Goal: Information Seeking & Learning: Learn about a topic

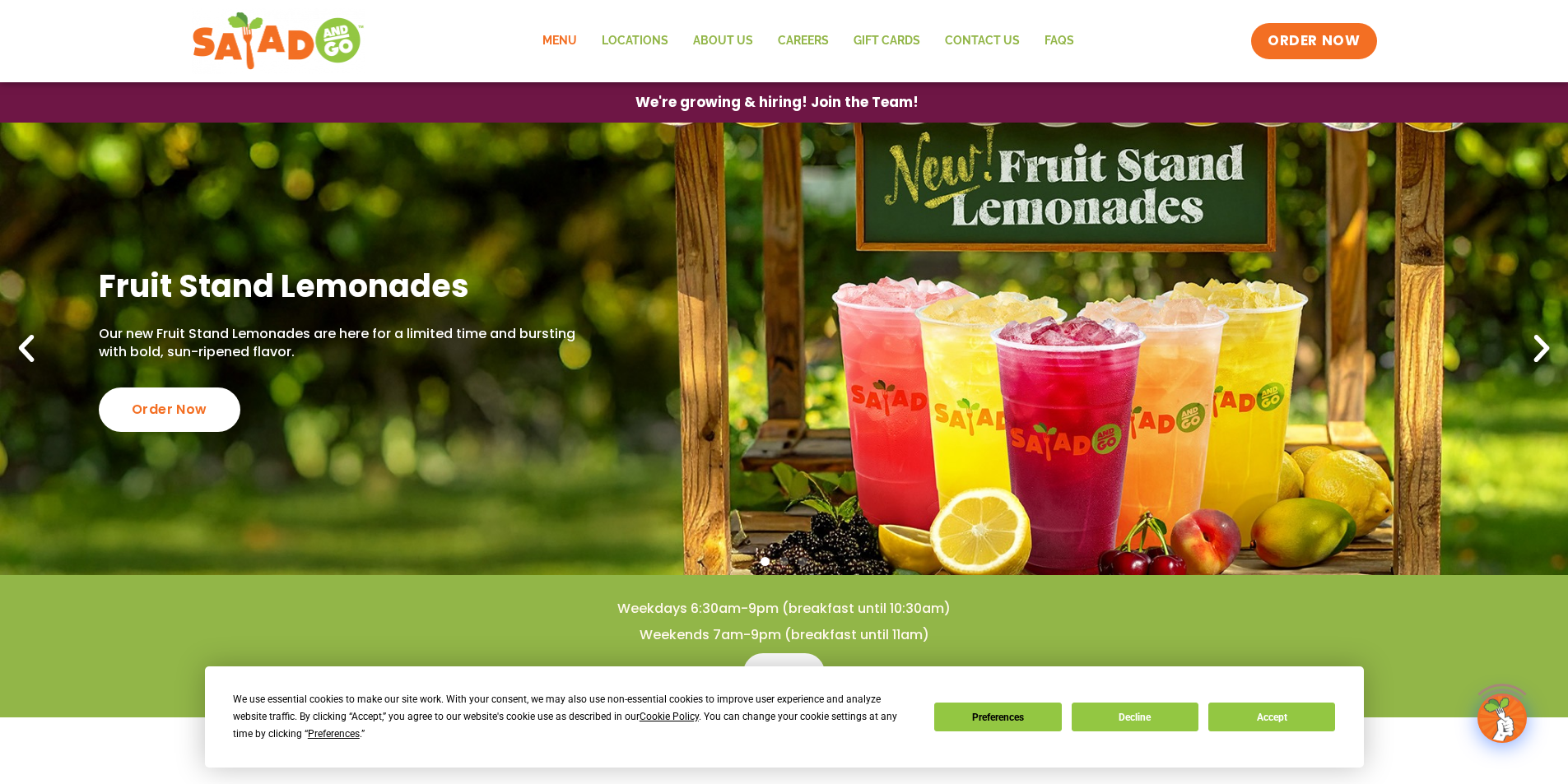
click at [580, 37] on link "Menu" at bounding box center [559, 41] width 59 height 38
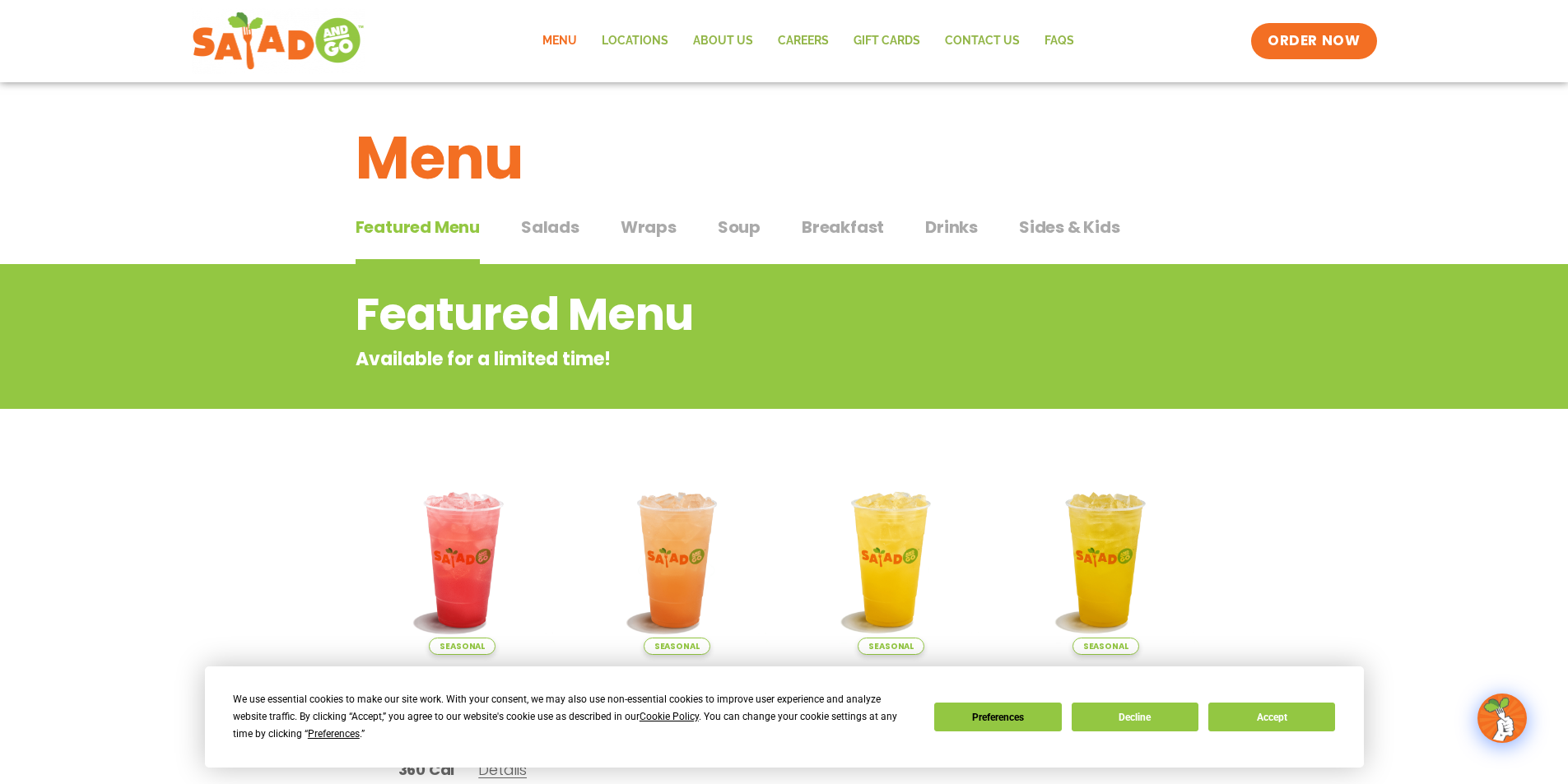
click at [894, 215] on div "Featured Menu Featured Menu Salads Salads Wraps Wraps Soup Soup Breakfast Break…" at bounding box center [784, 237] width 857 height 56
click at [878, 231] on span "Breakfast" at bounding box center [842, 227] width 82 height 25
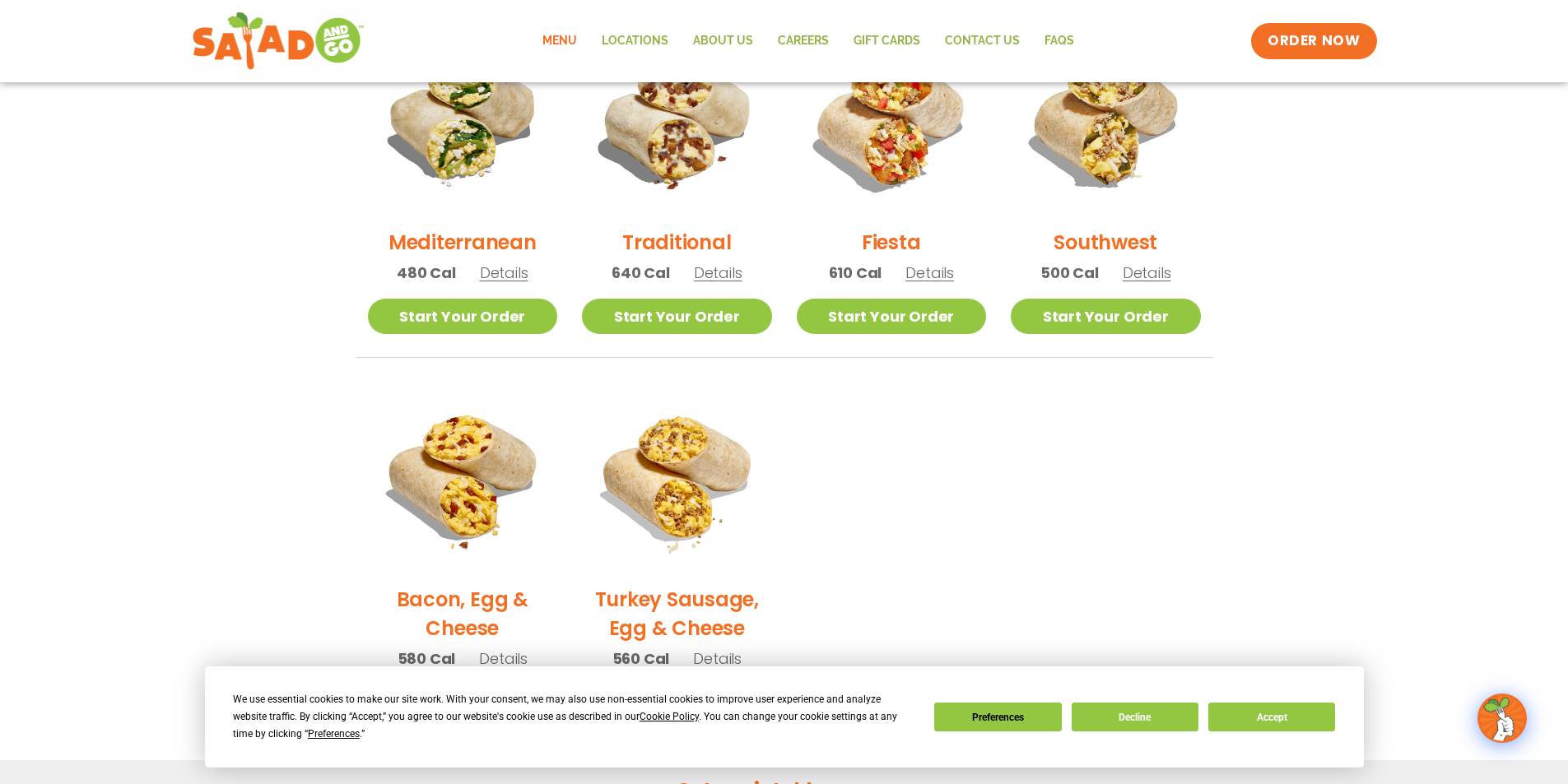
scroll to position [329, 0]
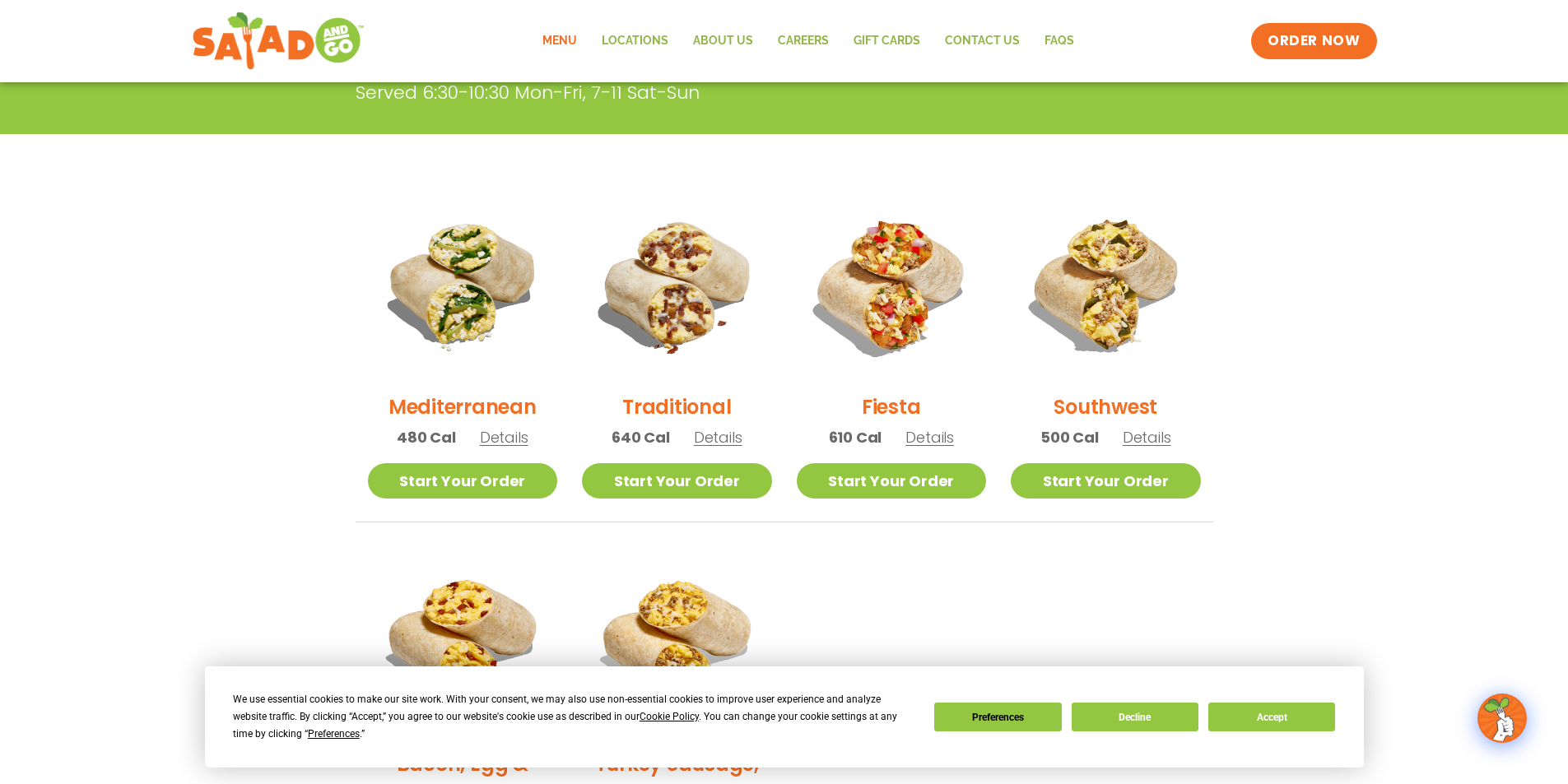
click at [711, 441] on span "Details" at bounding box center [718, 437] width 48 height 20
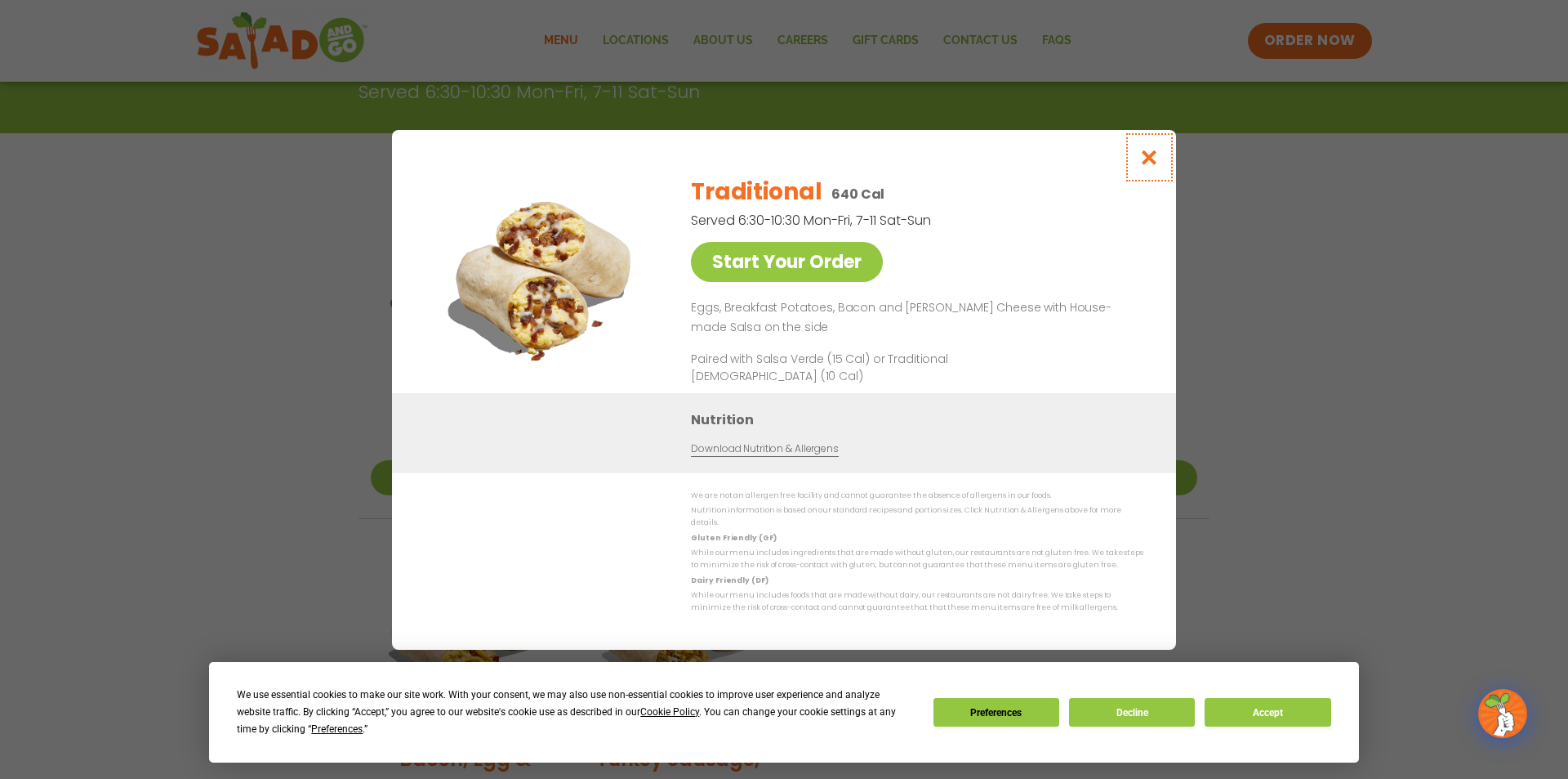
click at [1151, 164] on icon "Close modal" at bounding box center [1150, 157] width 20 height 17
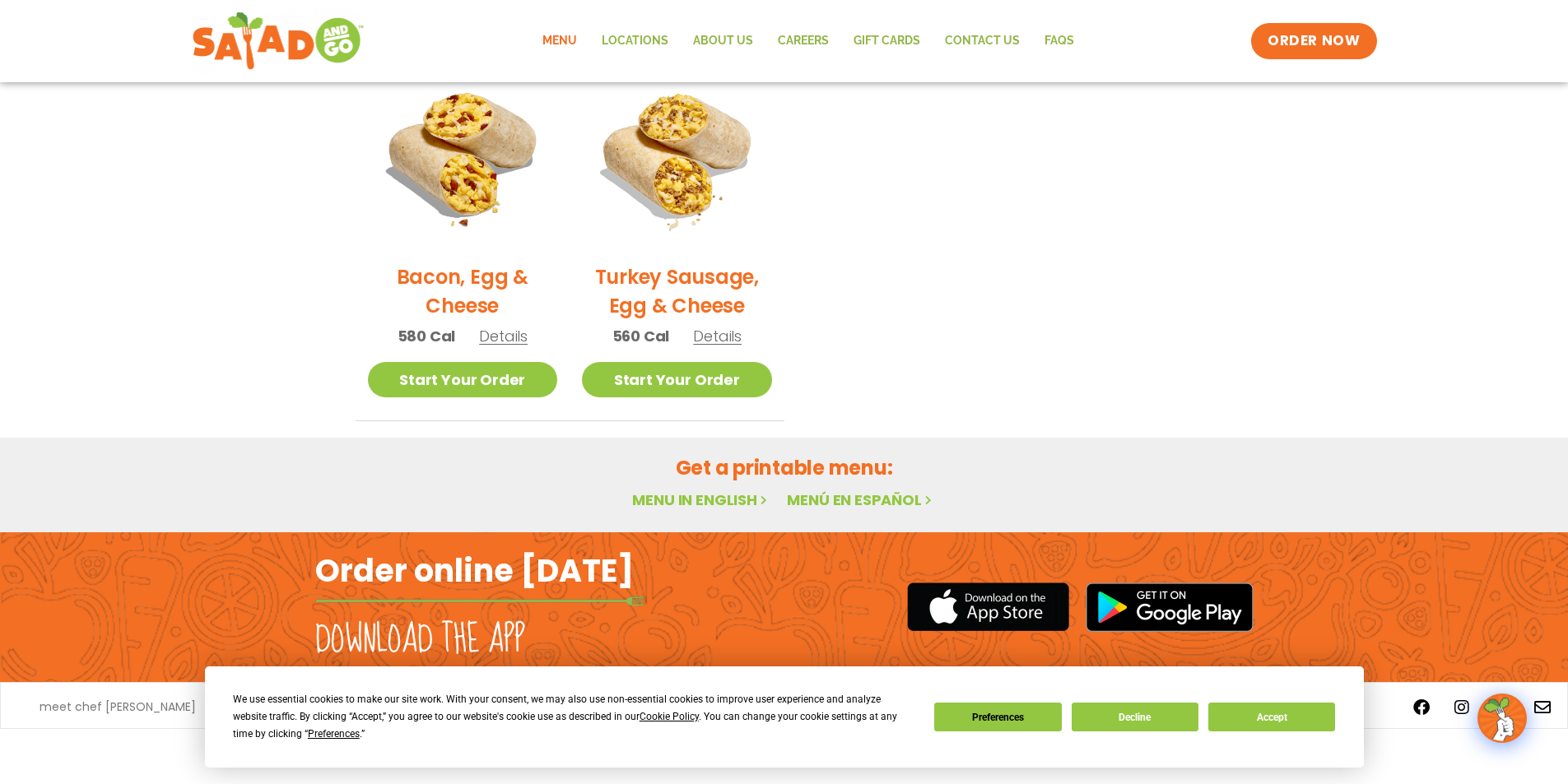
scroll to position [322, 0]
